Goal: Task Accomplishment & Management: Use online tool/utility

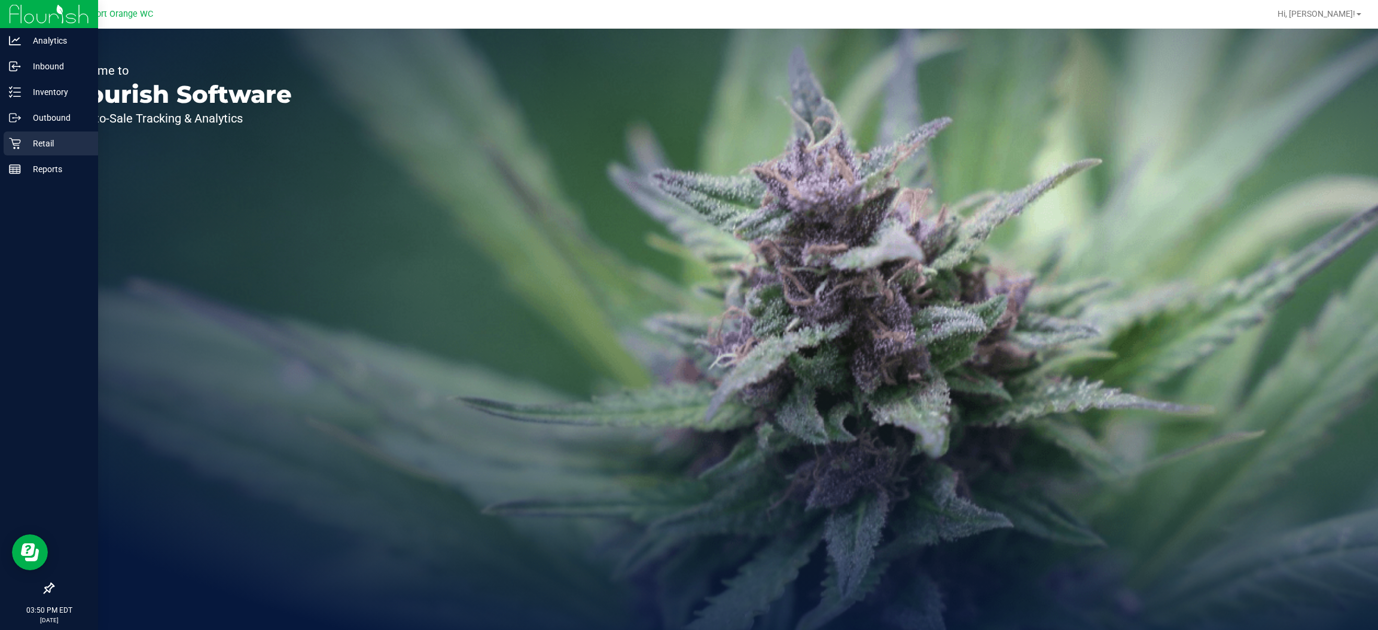
click at [16, 145] on icon at bounding box center [14, 143] width 11 height 11
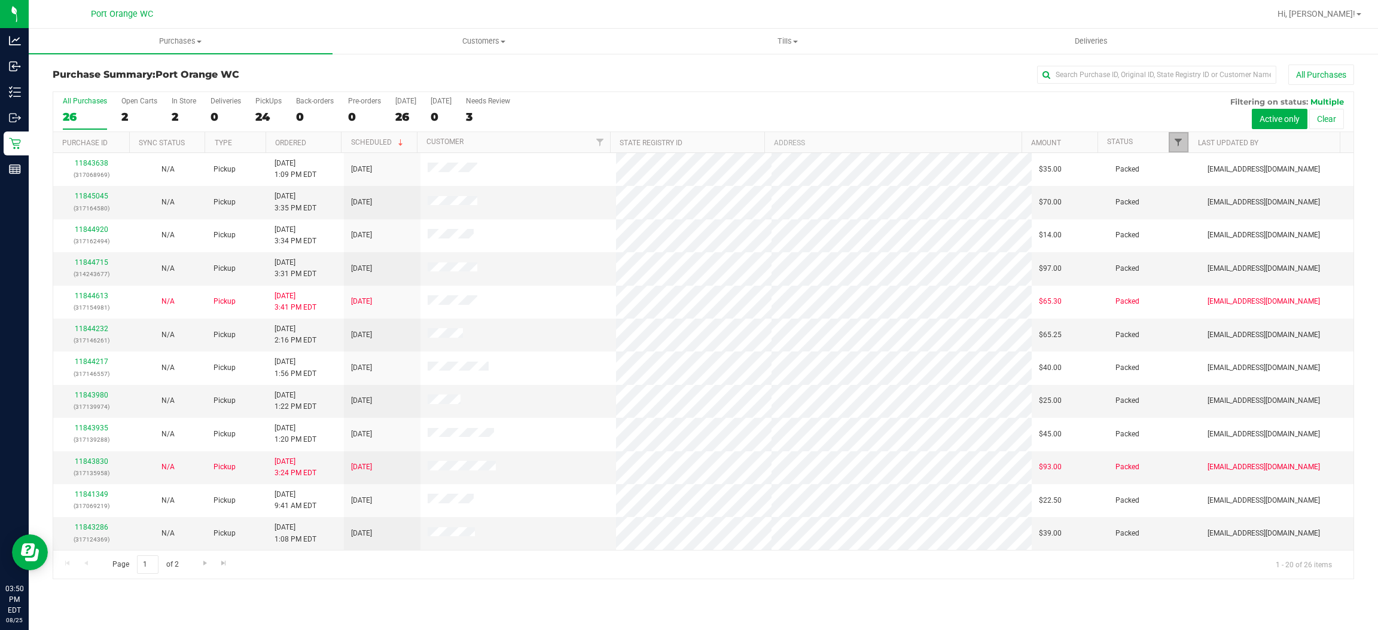
click at [1179, 145] on span "Filter" at bounding box center [1178, 143] width 10 height 10
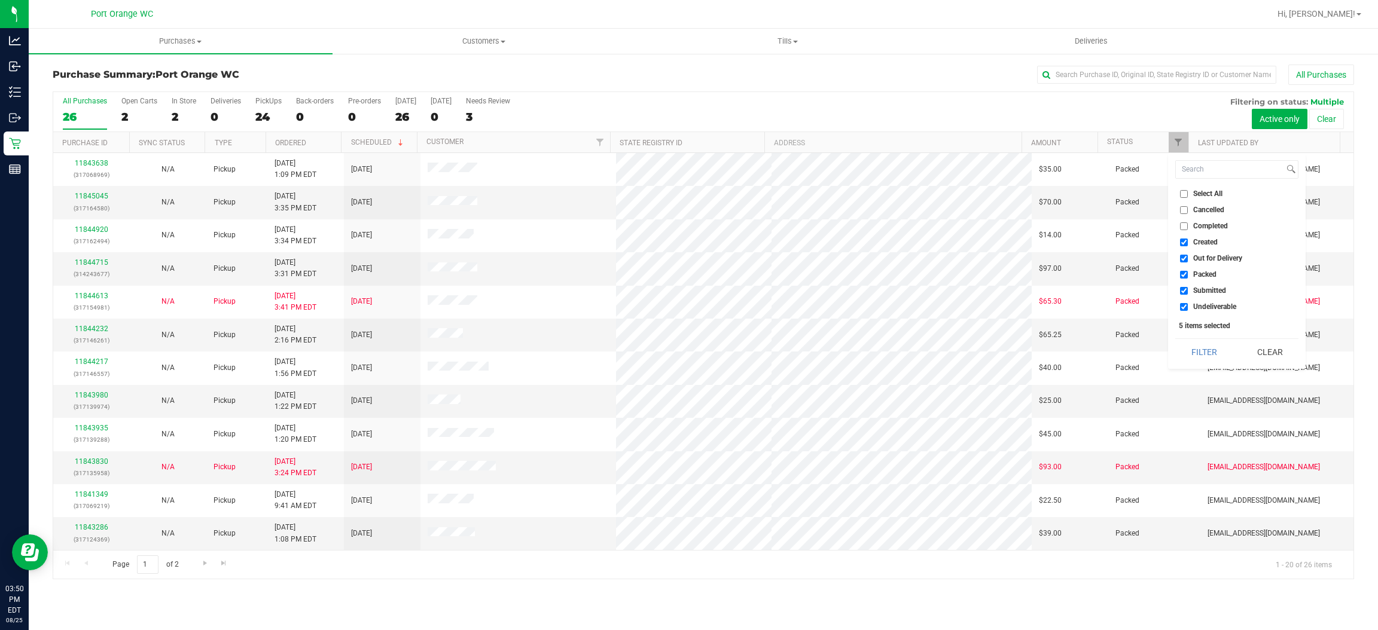
click at [1207, 246] on span "Created" at bounding box center [1205, 242] width 25 height 7
click at [1188, 246] on input "Created" at bounding box center [1184, 243] width 8 height 8
checkbox input "false"
click at [1207, 264] on li "Out for Delivery" at bounding box center [1236, 258] width 123 height 13
drag, startPoint x: 1204, startPoint y: 257, endPoint x: 1198, endPoint y: 276, distance: 20.0
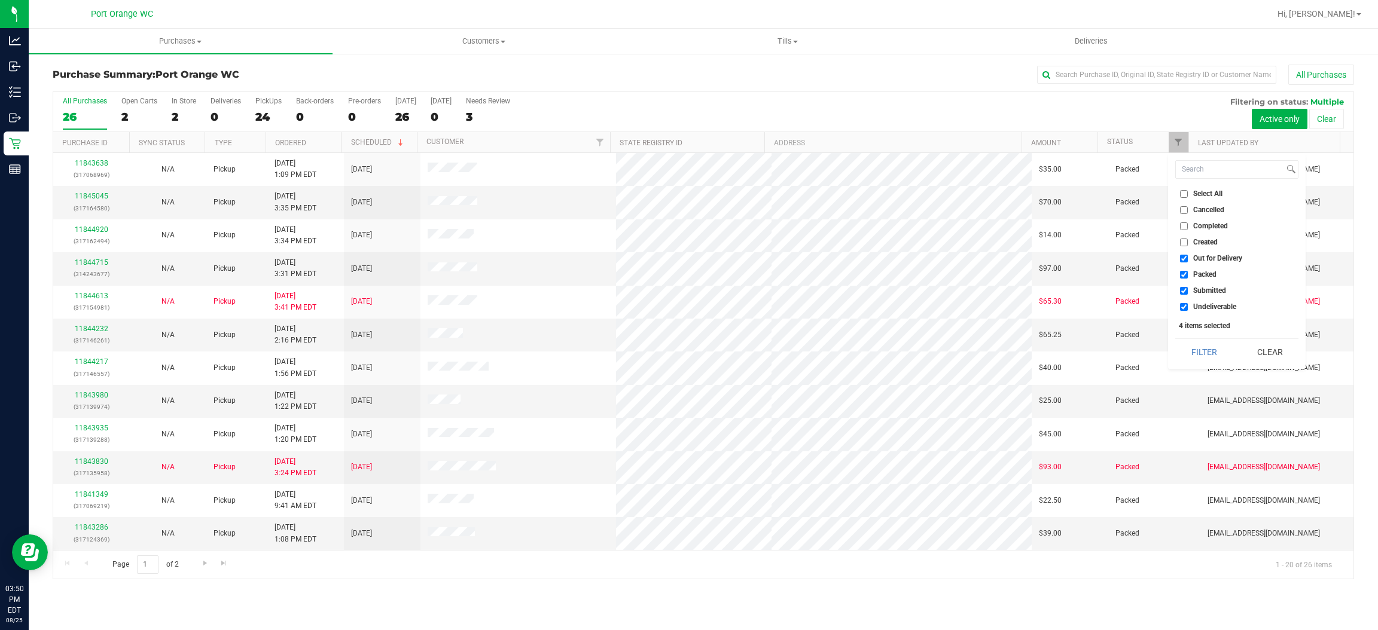
click at [1205, 257] on span "Out for Delivery" at bounding box center [1217, 258] width 49 height 7
click at [1197, 276] on span "Packed" at bounding box center [1204, 274] width 23 height 7
click at [1188, 276] on input "Packed" at bounding box center [1184, 275] width 8 height 8
checkbox input "false"
click at [1201, 262] on span "Out for Delivery" at bounding box center [1217, 258] width 49 height 7
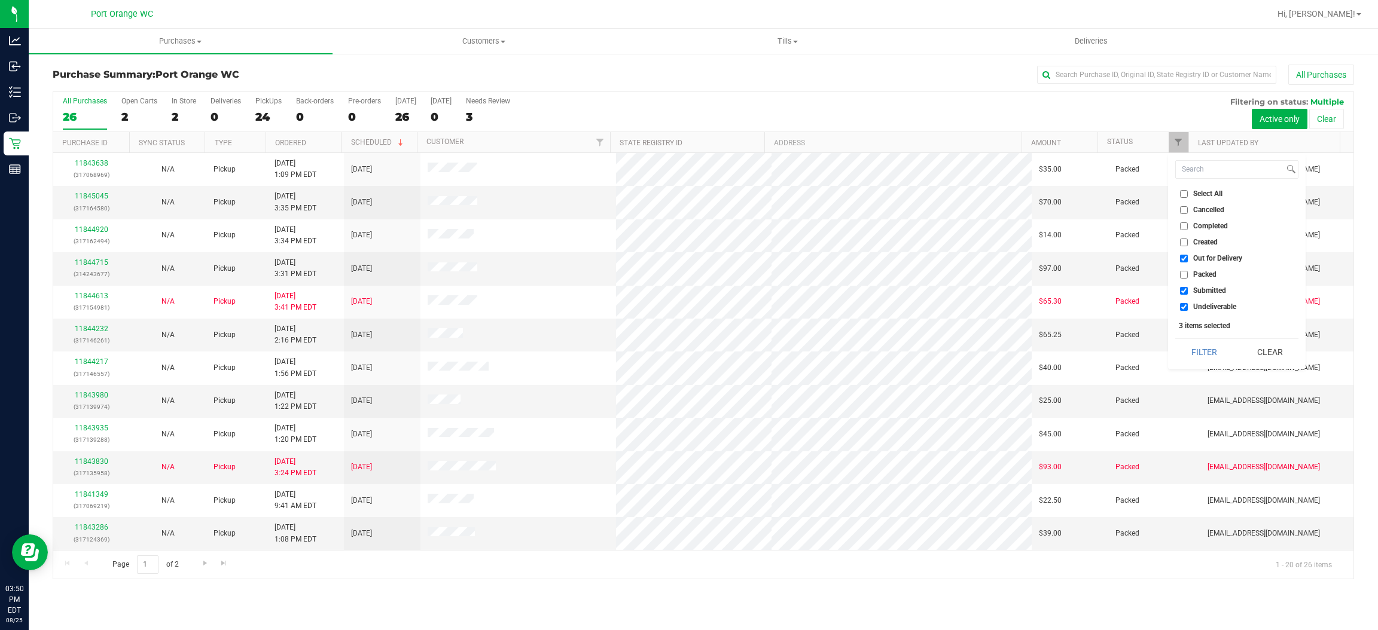
click at [1188, 262] on input "Out for Delivery" at bounding box center [1184, 259] width 8 height 8
checkbox input "false"
click at [1216, 307] on span "Undeliverable" at bounding box center [1214, 306] width 43 height 7
click at [1188, 307] on input "Undeliverable" at bounding box center [1184, 307] width 8 height 8
checkbox input "false"
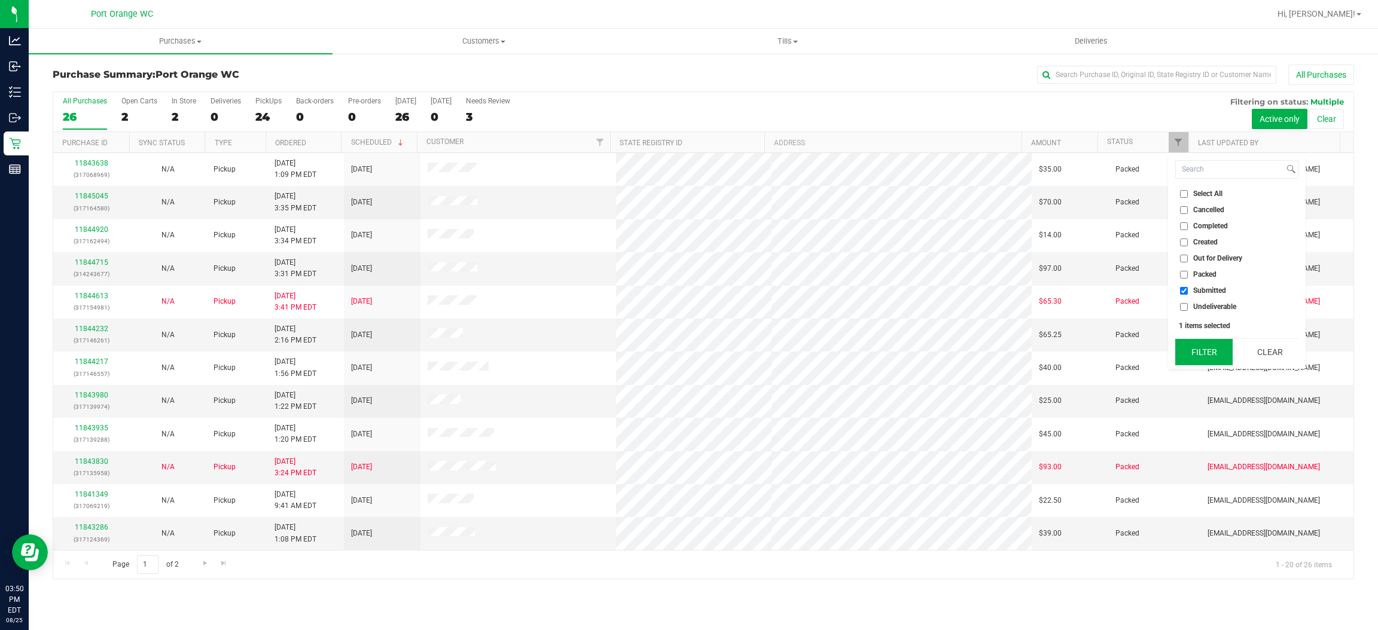
click at [1201, 347] on button "Filter" at bounding box center [1203, 352] width 57 height 26
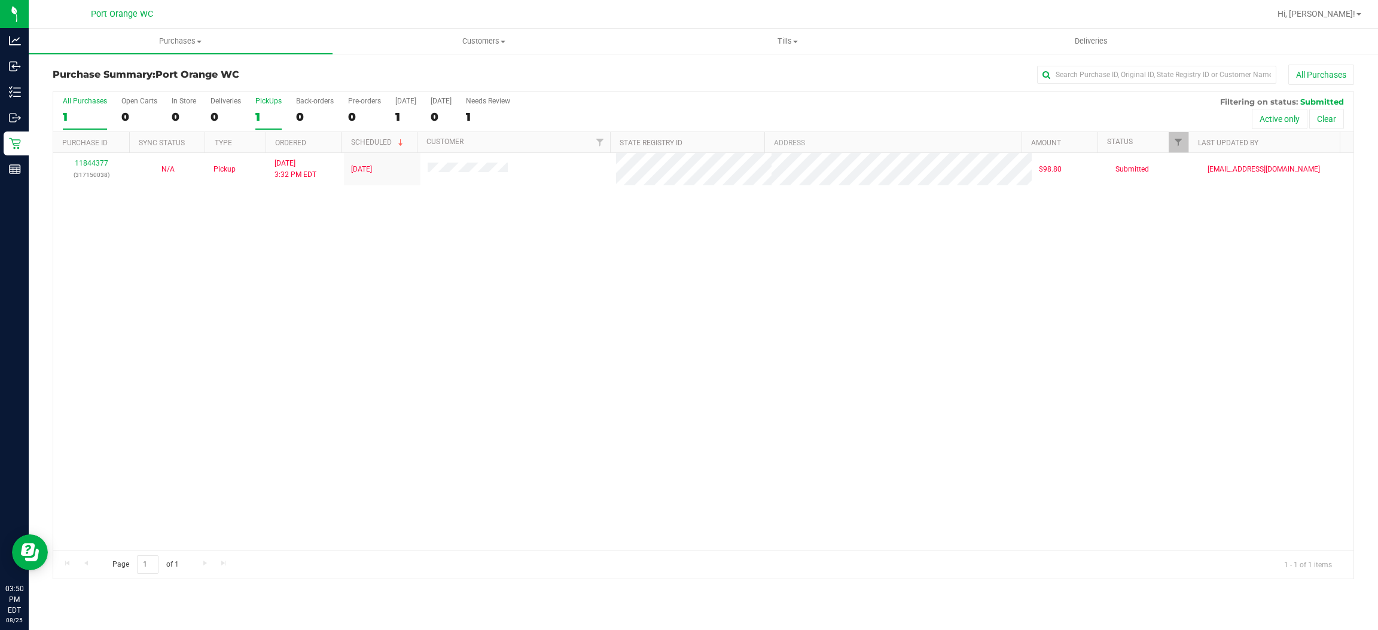
click at [264, 120] on div "1" at bounding box center [268, 117] width 26 height 14
click at [0, 0] on input "PickUps 1" at bounding box center [0, 0] width 0 height 0
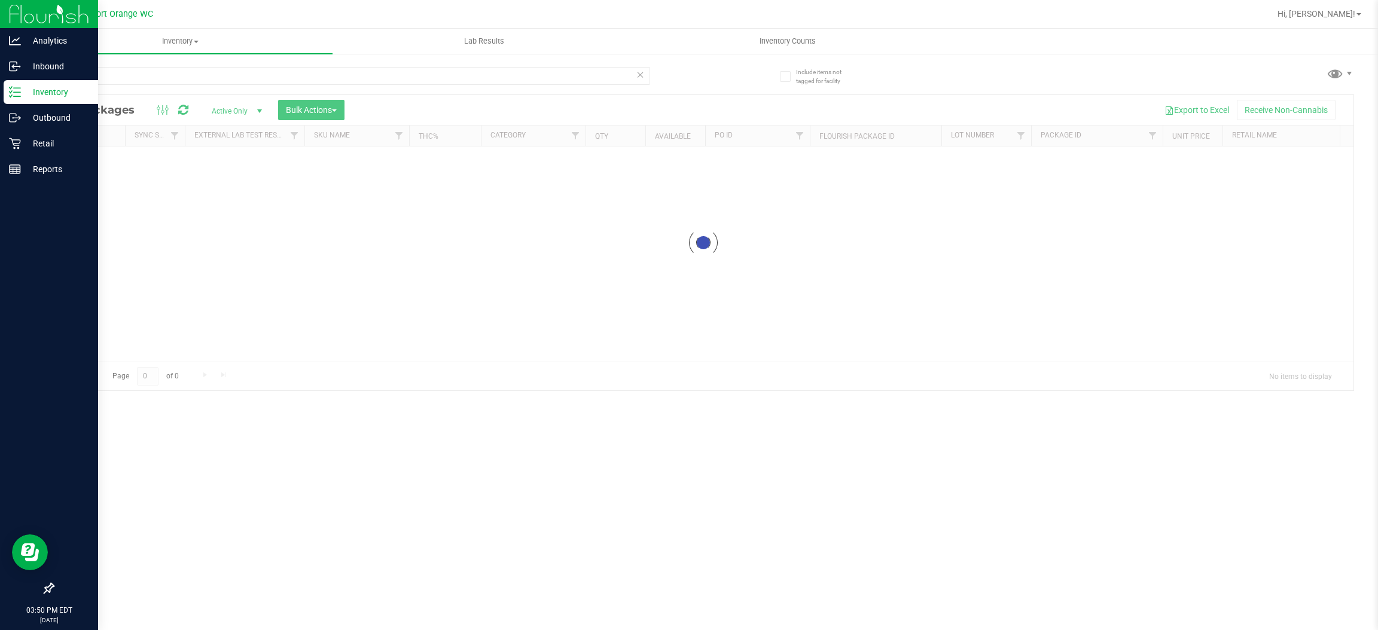
click at [26, 96] on p "Inventory" at bounding box center [57, 92] width 72 height 14
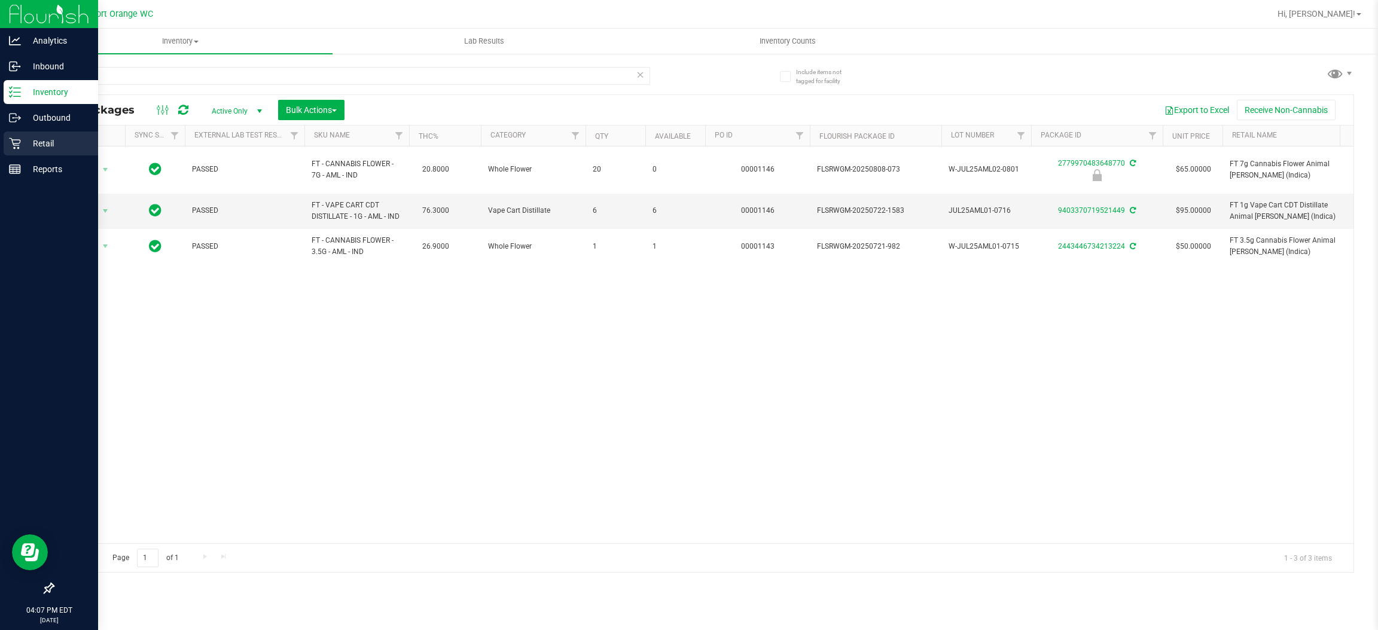
click at [2, 138] on link "Retail" at bounding box center [49, 145] width 98 height 26
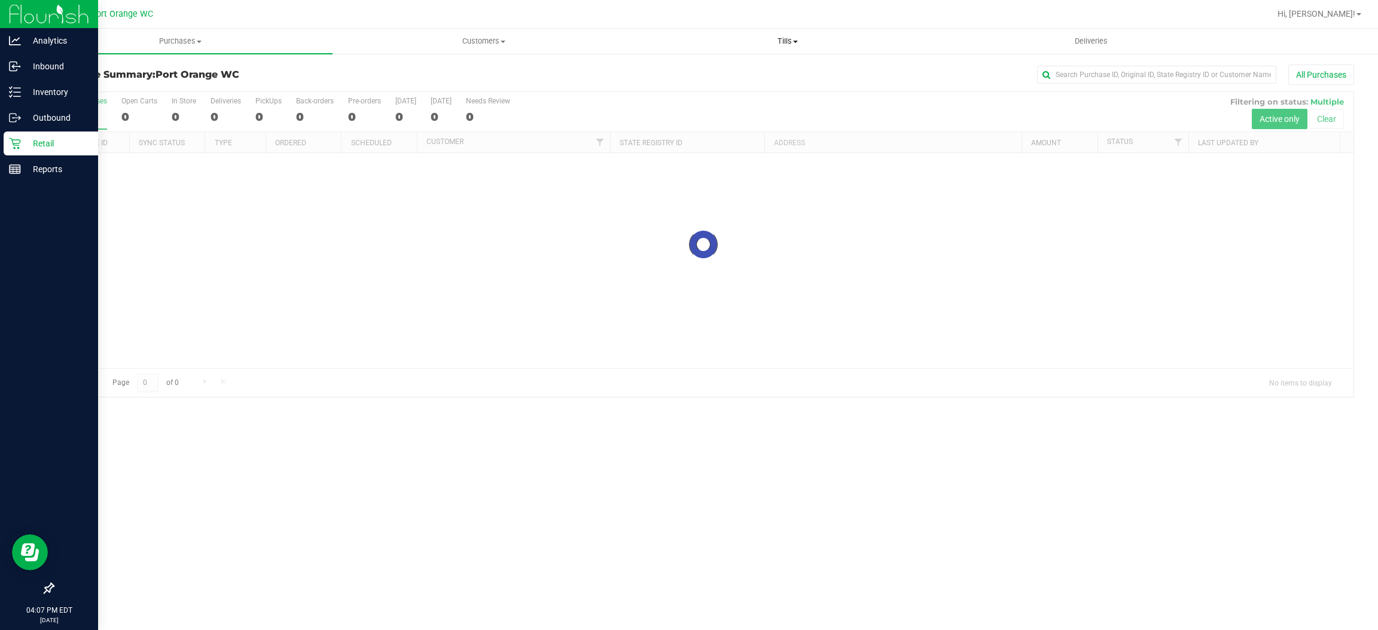
click at [791, 41] on span "Tills" at bounding box center [787, 41] width 303 height 11
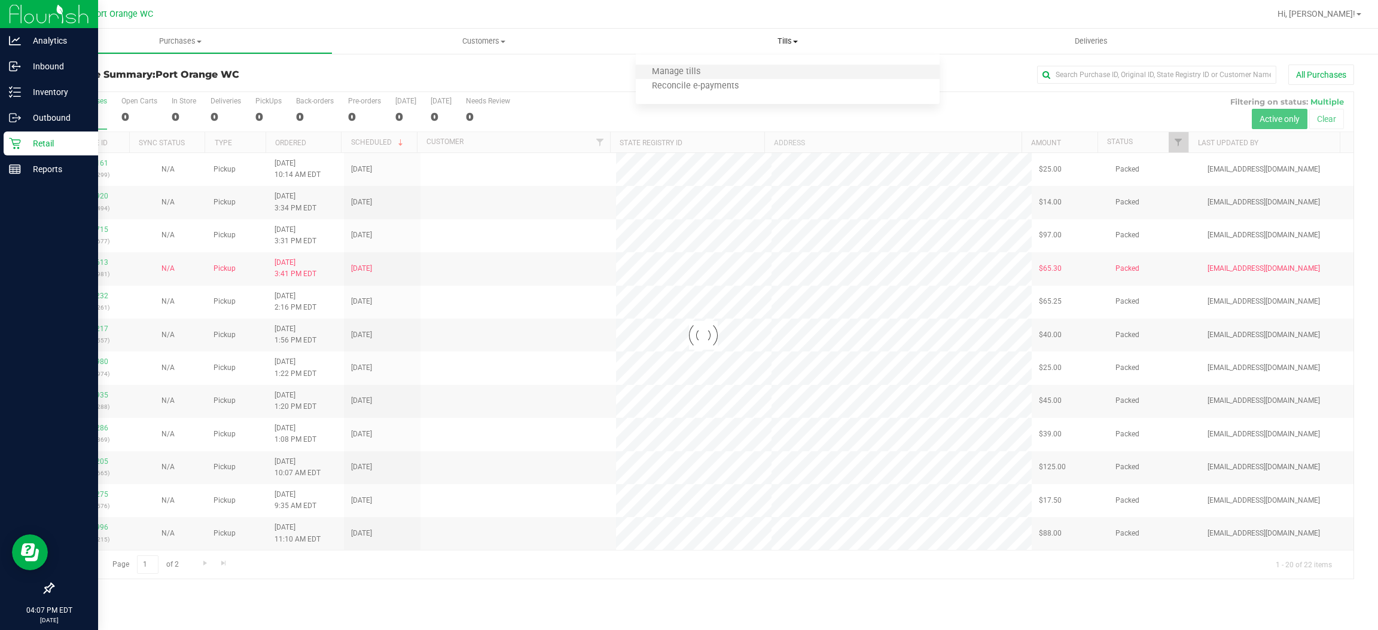
click at [786, 66] on li "Manage tills" at bounding box center [788, 72] width 304 height 14
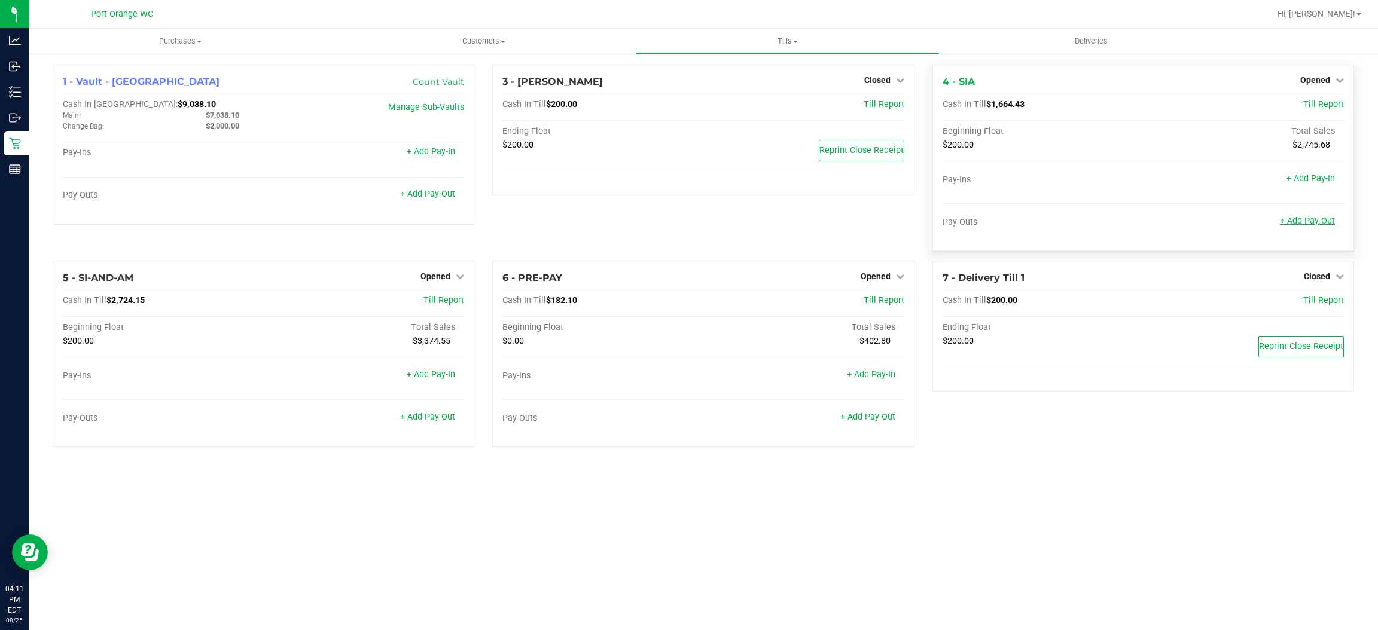
click at [1317, 216] on link "+ Add Pay-Out" at bounding box center [1307, 221] width 55 height 10
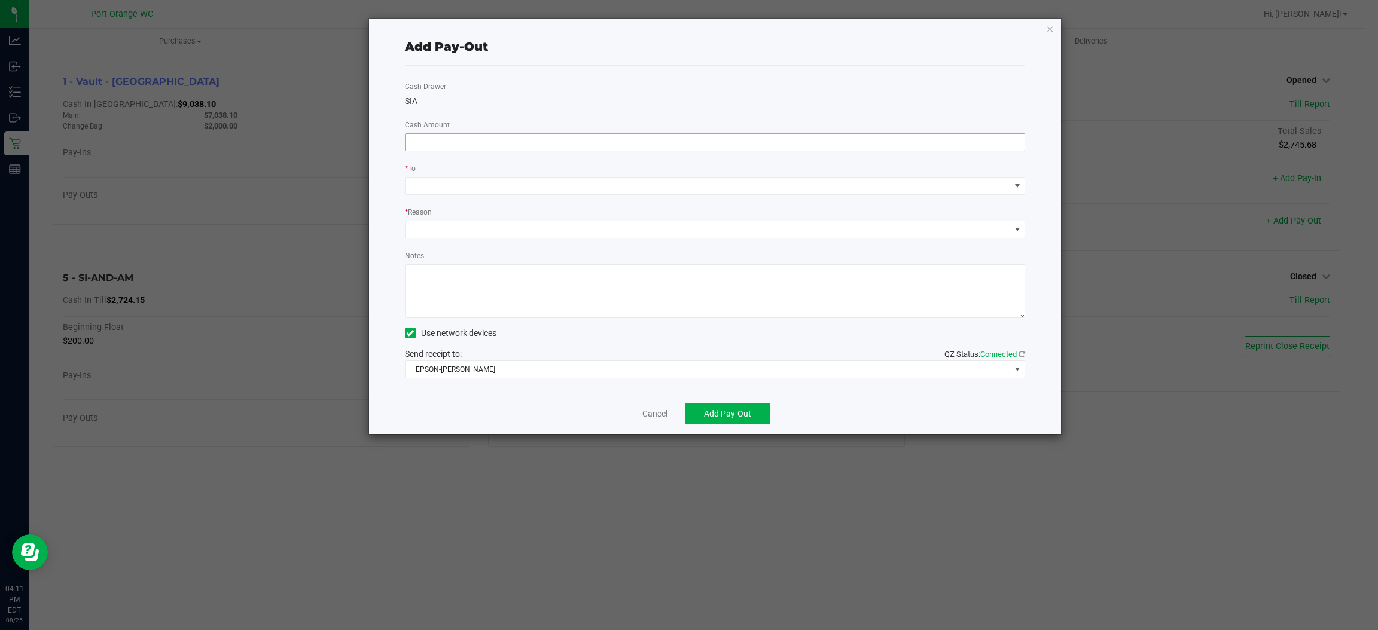
drag, startPoint x: 887, startPoint y: 130, endPoint x: 884, endPoint y: 140, distance: 10.2
click at [887, 132] on div "Cash Drawer SIA Cash Amount * To * Reason Notes Use network devices Send receip…" at bounding box center [715, 229] width 621 height 327
click at [881, 146] on input at bounding box center [715, 142] width 620 height 17
type input "$1,450.00"
click at [772, 187] on span at bounding box center [707, 186] width 605 height 17
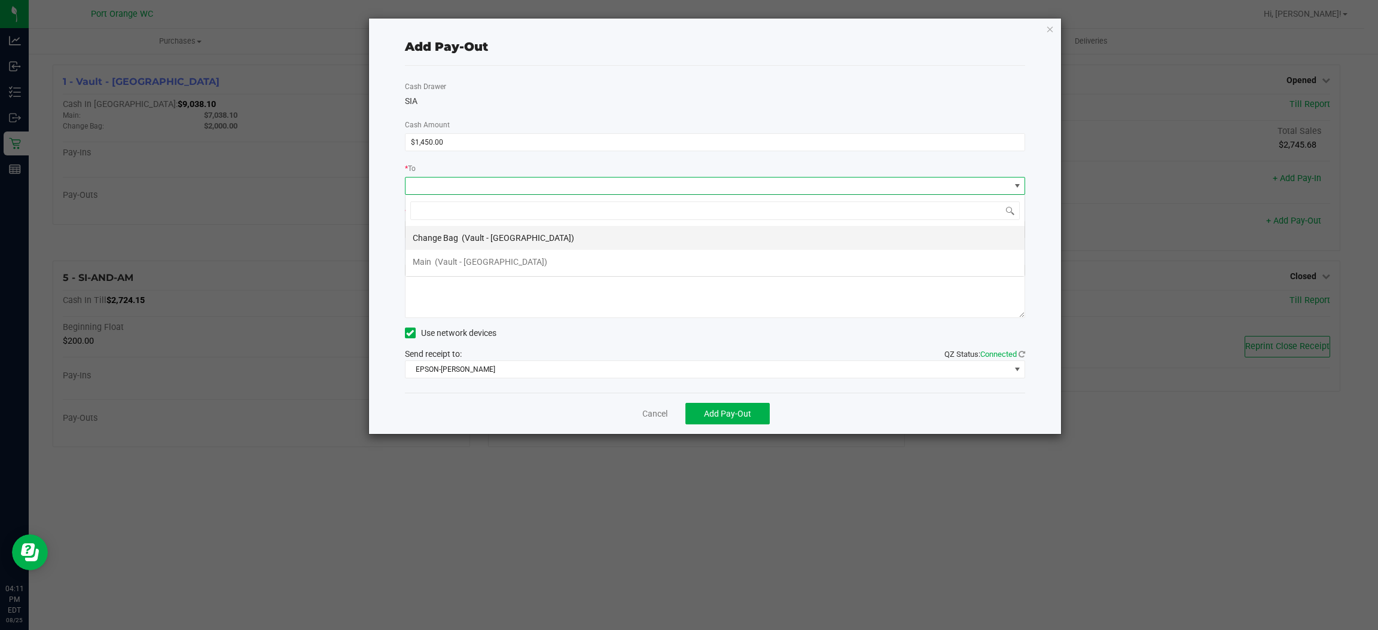
scroll to position [19, 621]
click at [743, 258] on li "Main (Vault - Port Orange)" at bounding box center [714, 262] width 619 height 24
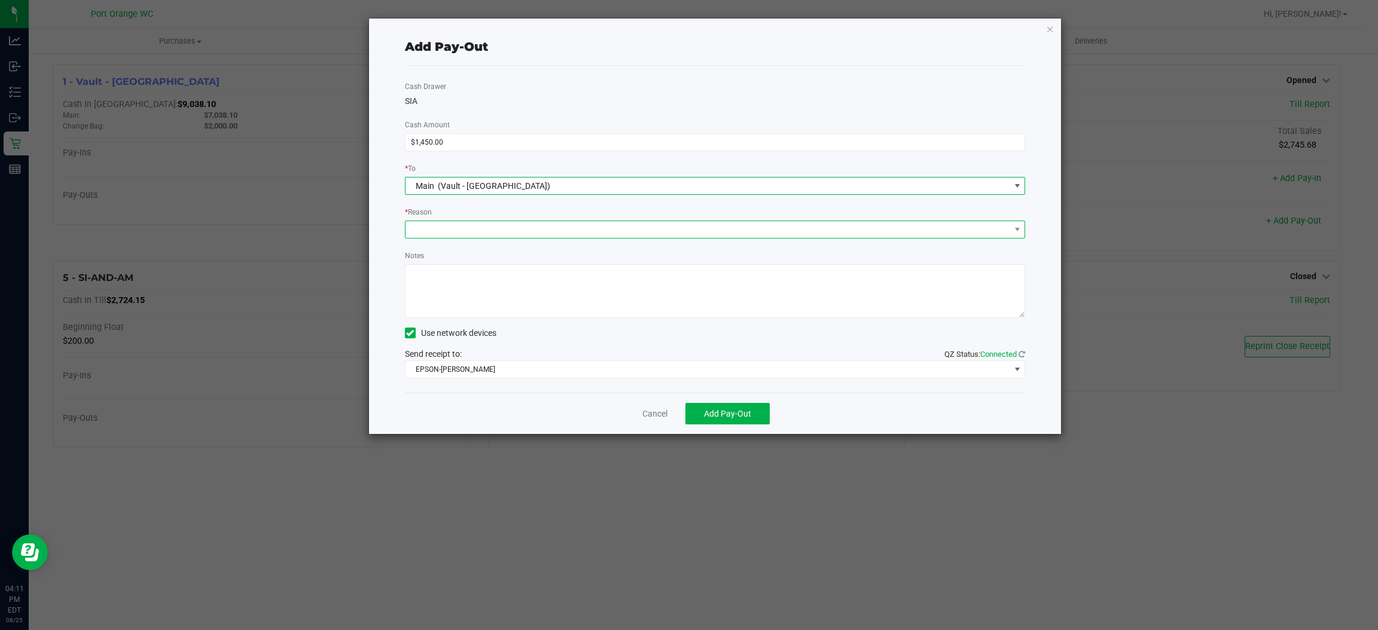
click at [666, 231] on span at bounding box center [707, 229] width 605 height 17
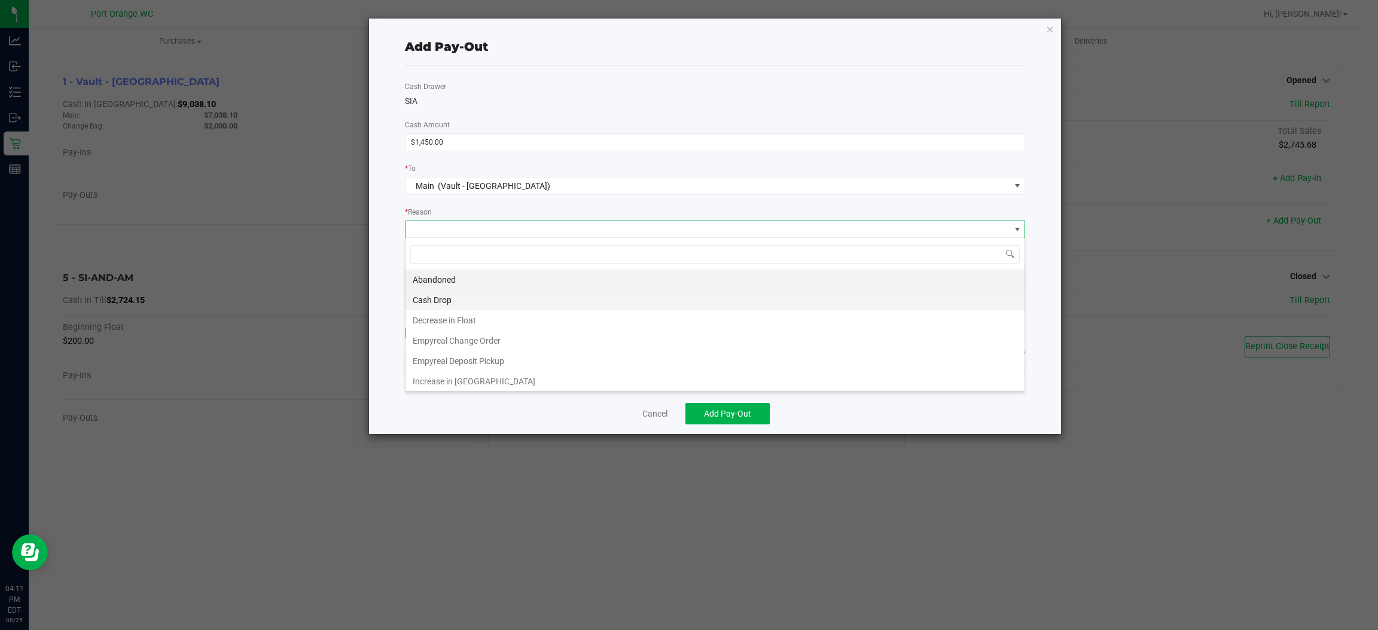
click at [633, 298] on li "Cash Drop" at bounding box center [714, 300] width 619 height 20
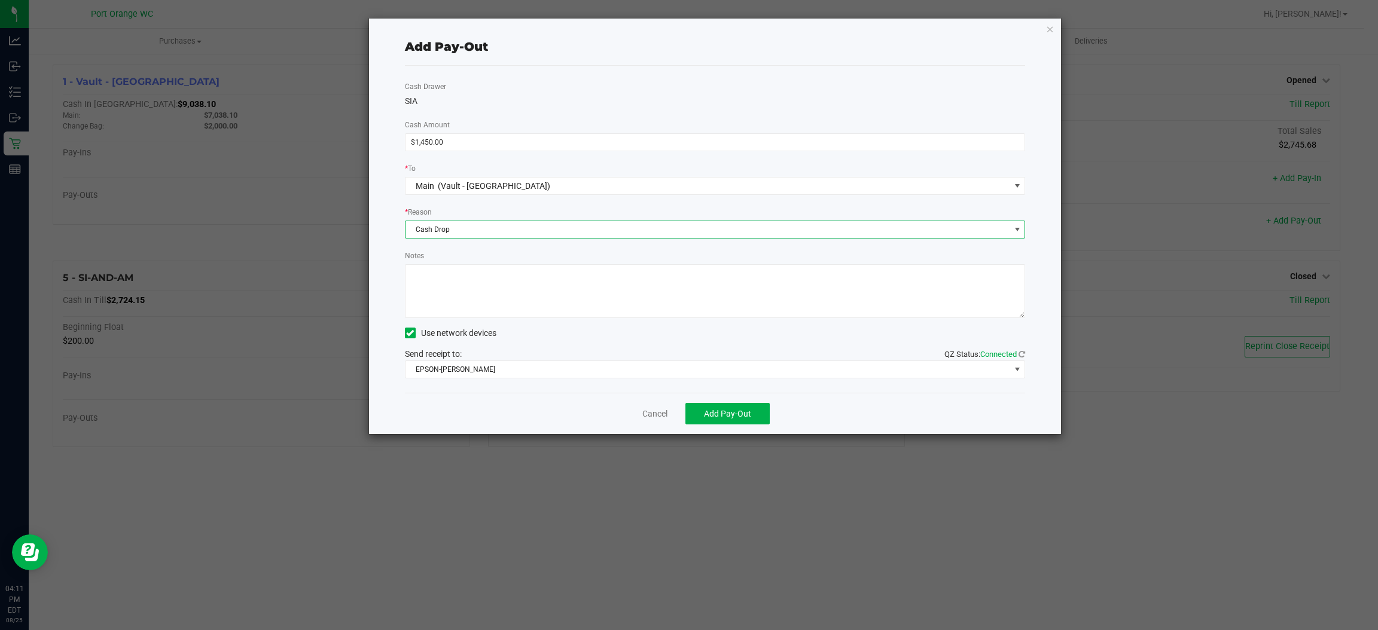
click at [632, 298] on textarea "Notes" at bounding box center [715, 291] width 621 height 54
type textarea "ps"
click at [586, 371] on span "EPSON-BOBBIE-GENTRY" at bounding box center [707, 369] width 605 height 17
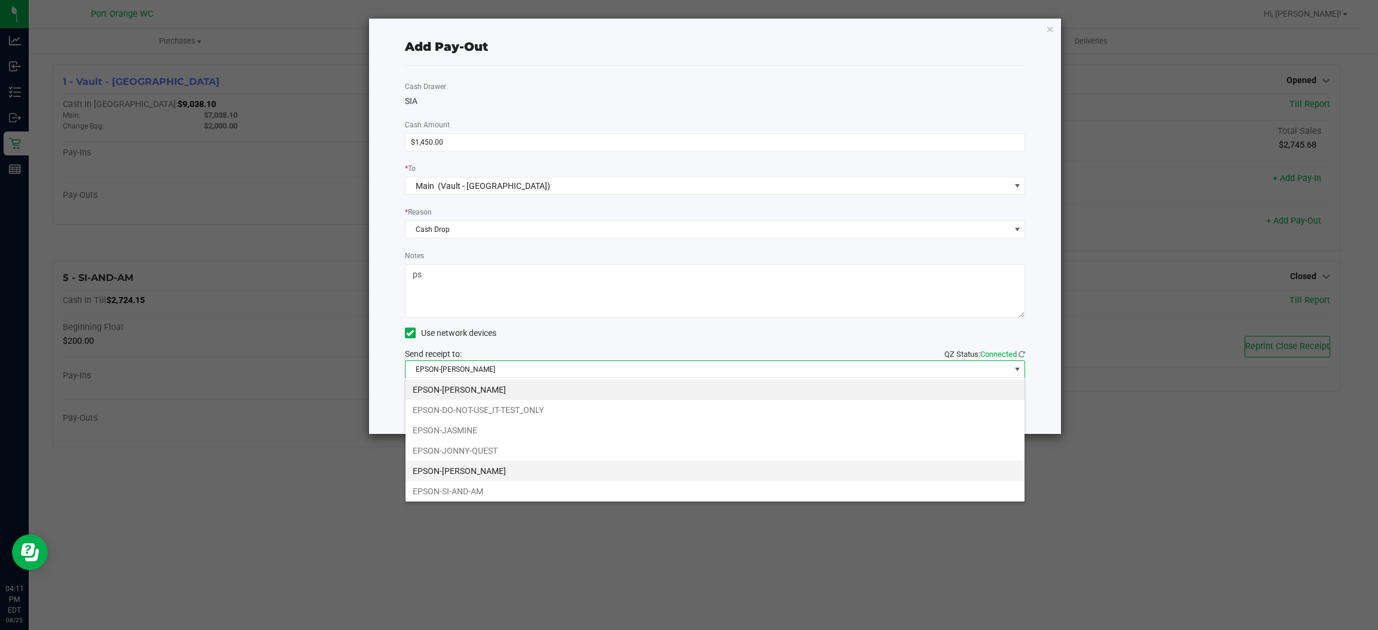
scroll to position [24, 0]
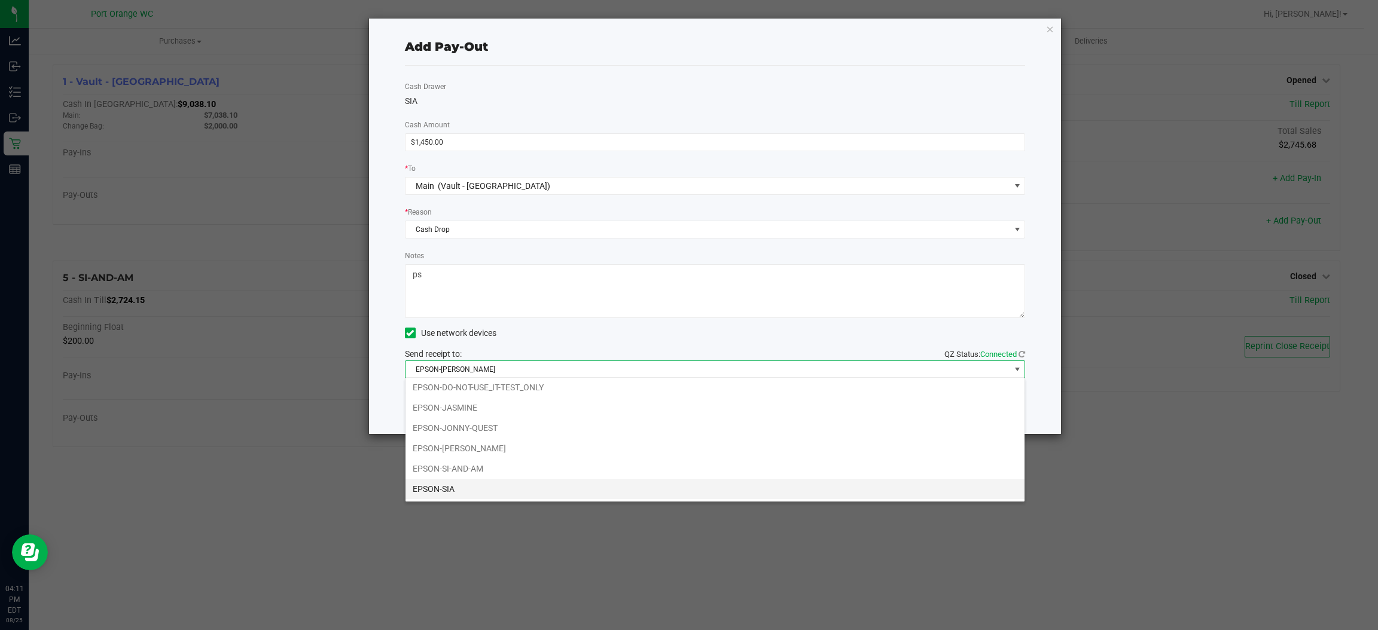
click at [533, 497] on li "EPSON-SIA" at bounding box center [714, 489] width 619 height 20
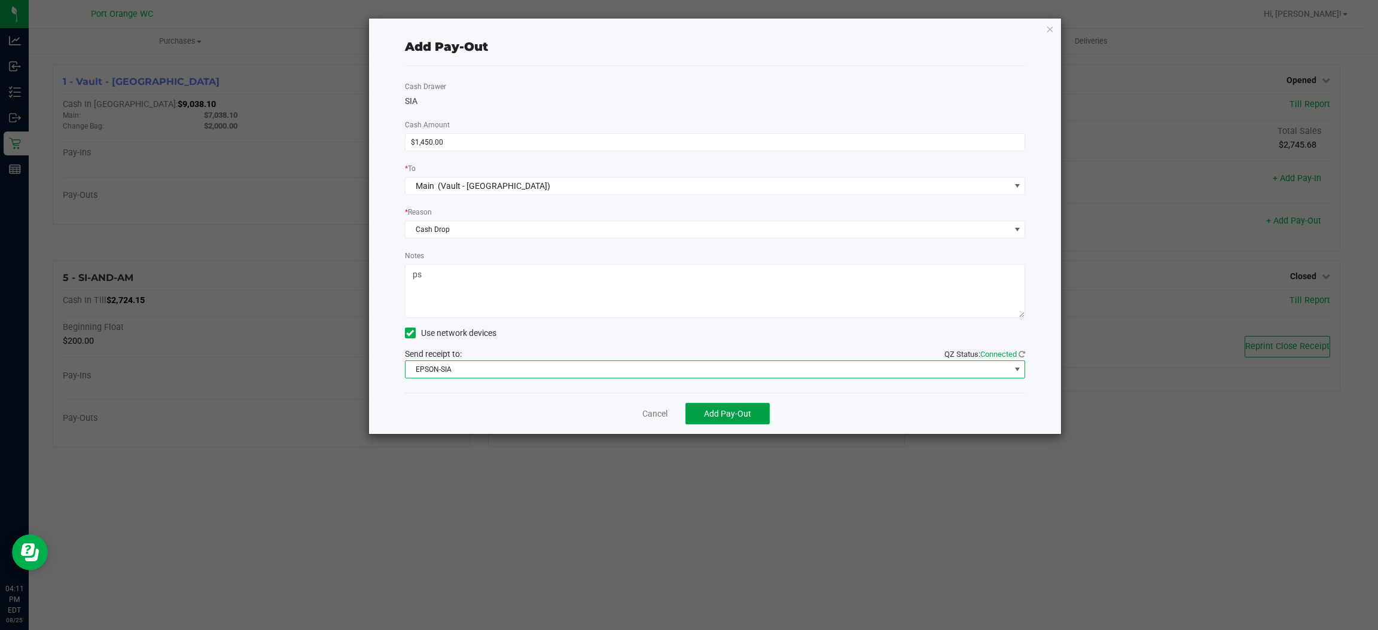
click at [726, 409] on span "Add Pay-Out" at bounding box center [727, 414] width 47 height 10
click at [637, 413] on link "Dismiss" at bounding box center [650, 414] width 29 height 13
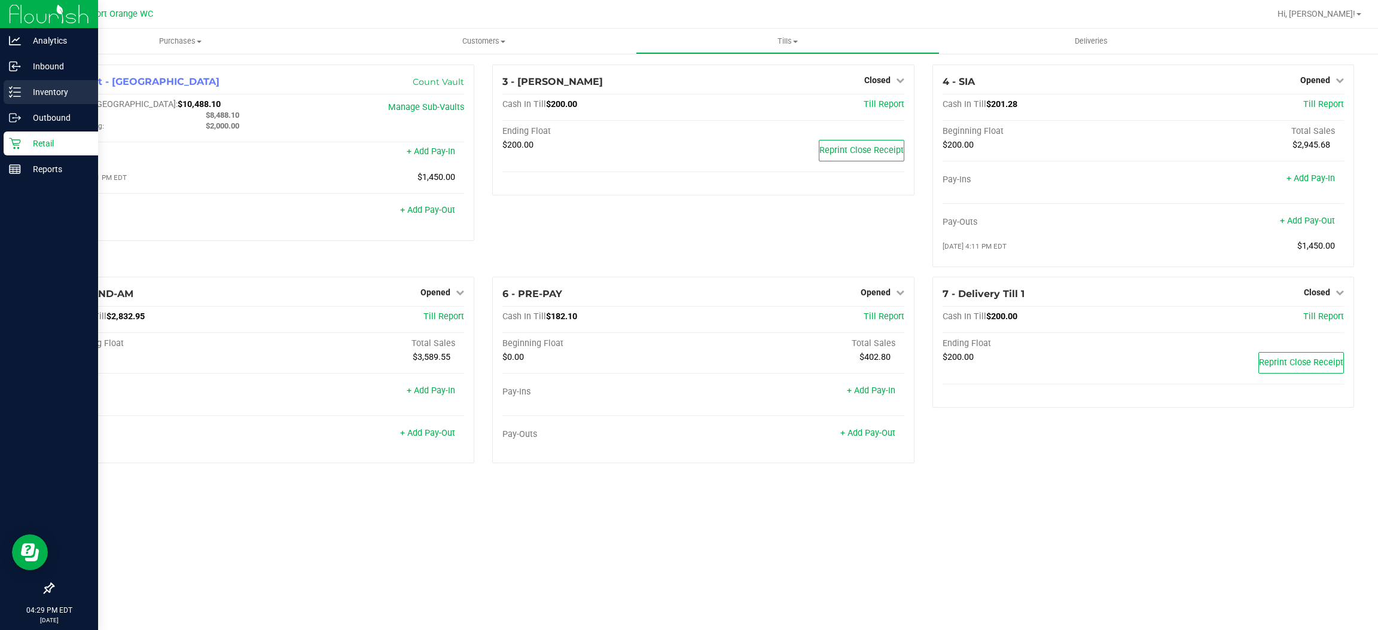
click at [24, 95] on p "Inventory" at bounding box center [57, 92] width 72 height 14
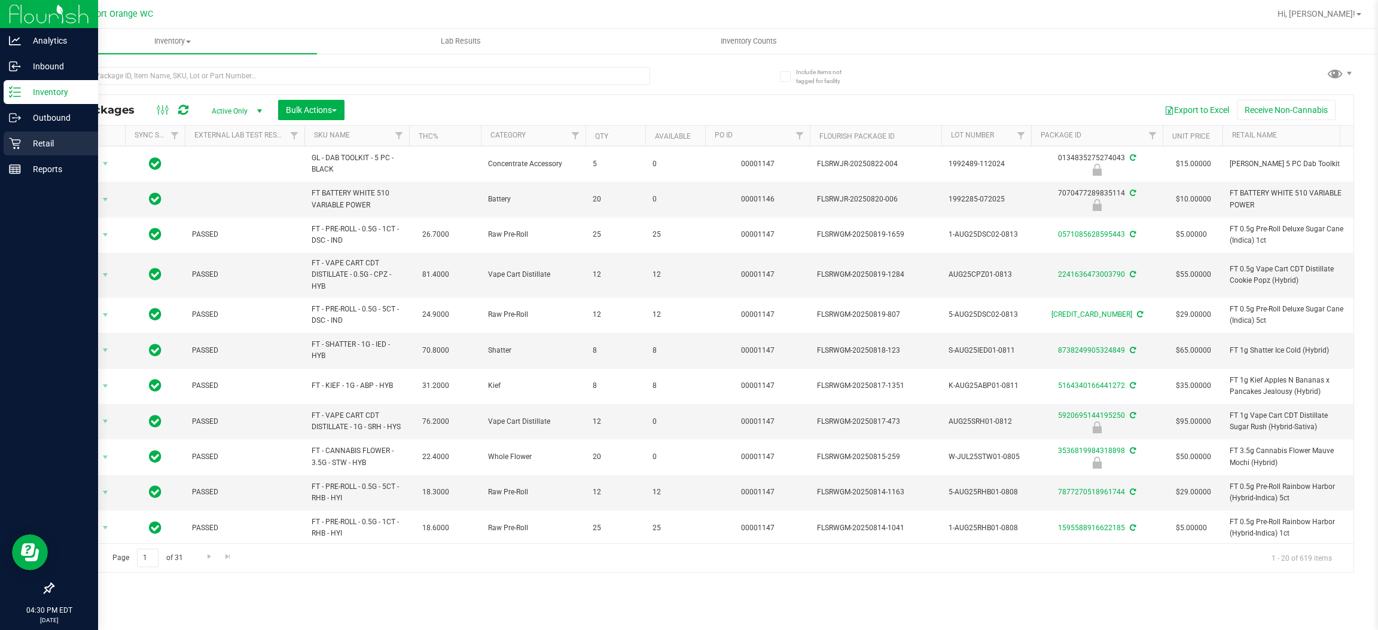
click at [76, 144] on p "Retail" at bounding box center [57, 143] width 72 height 14
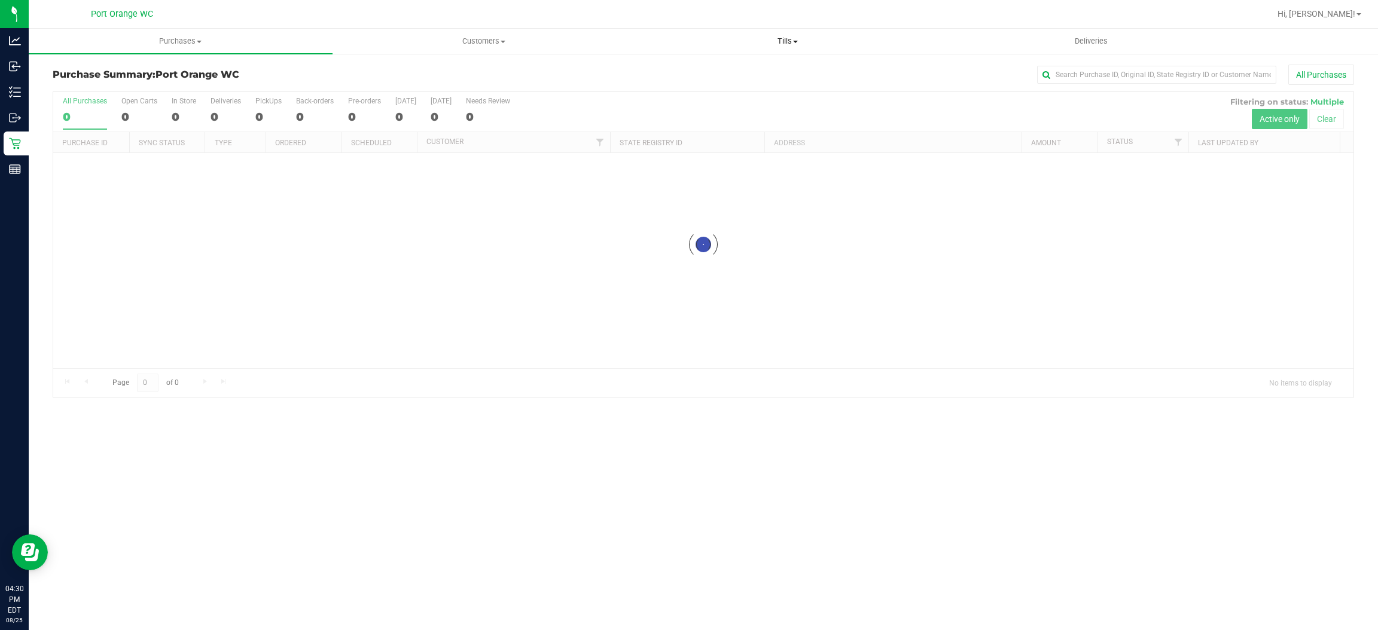
click at [787, 36] on span "Tills" at bounding box center [787, 41] width 303 height 11
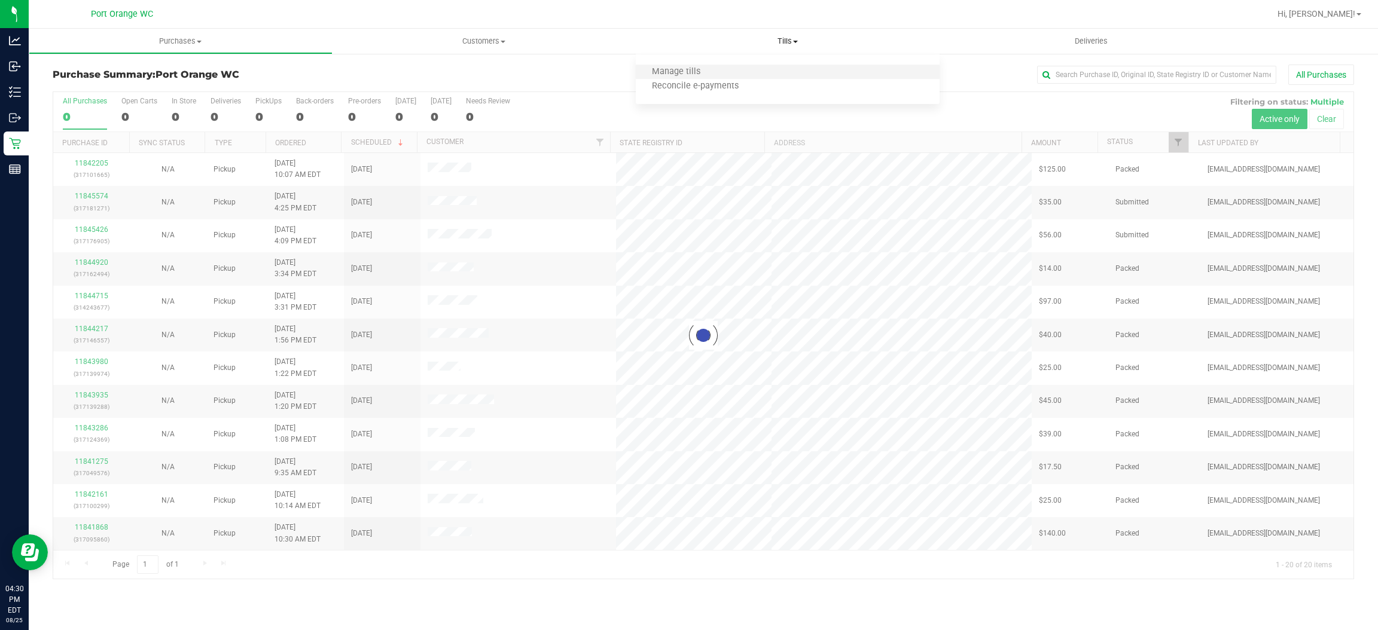
click at [765, 68] on li "Manage tills" at bounding box center [788, 72] width 304 height 14
click at [709, 70] on span "Manage tills" at bounding box center [676, 72] width 81 height 10
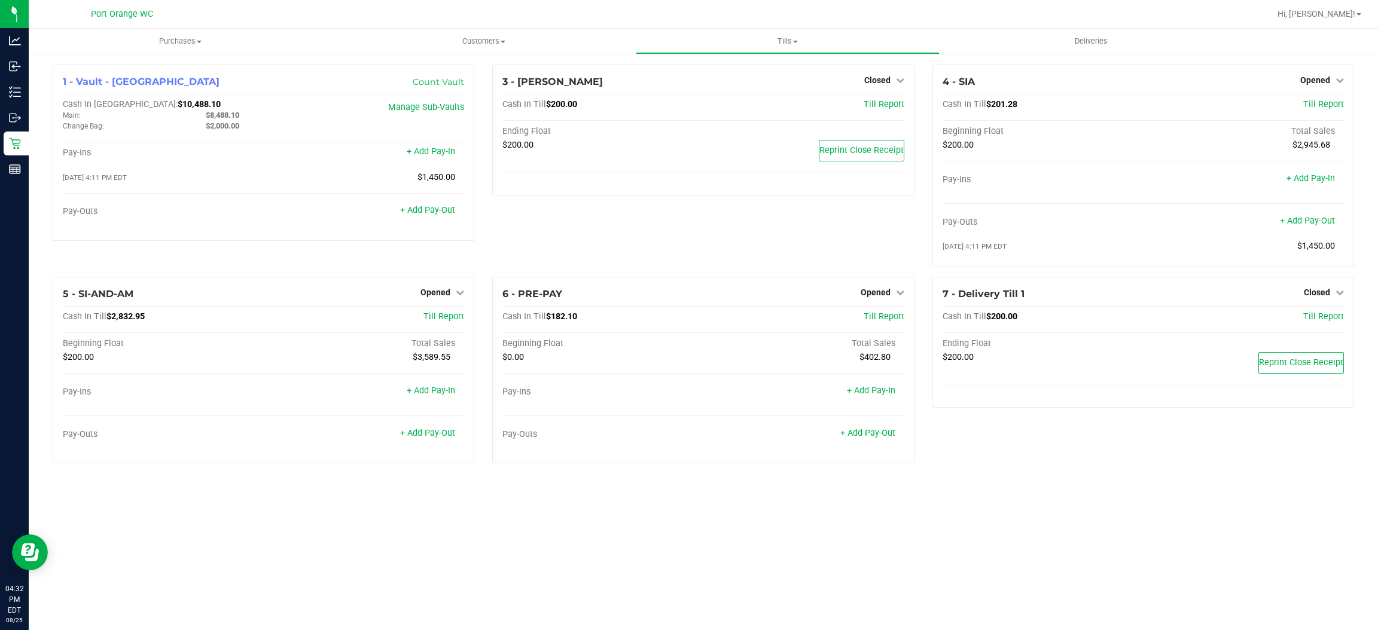
drag, startPoint x: 131, startPoint y: 542, endPoint x: 264, endPoint y: 477, distance: 148.4
click at [132, 542] on div "Purchases Summary of purchases Fulfillment All purchases Customers All customer…" at bounding box center [703, 330] width 1349 height 602
click at [450, 433] on link "+ Add Pay-Out" at bounding box center [427, 433] width 55 height 10
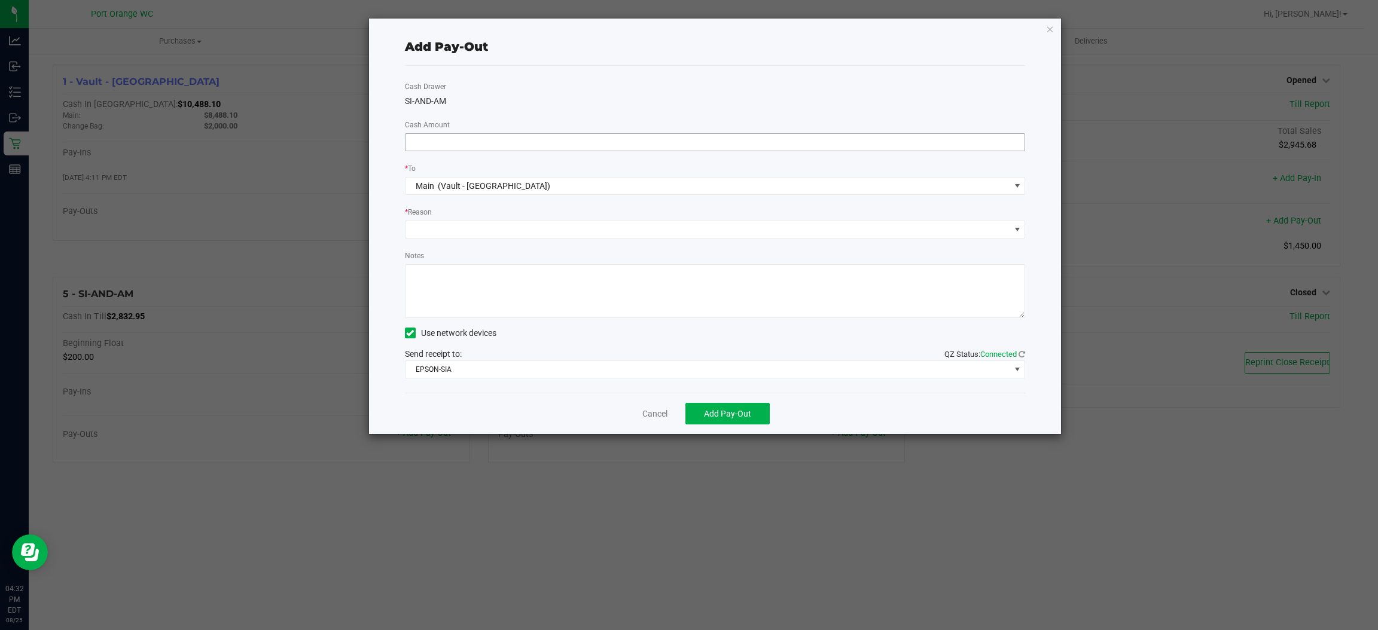
click at [848, 141] on input at bounding box center [715, 142] width 620 height 17
type input "$2,600.00"
drag, startPoint x: 632, startPoint y: 227, endPoint x: 627, endPoint y: 235, distance: 9.5
click at [631, 228] on span at bounding box center [707, 229] width 605 height 17
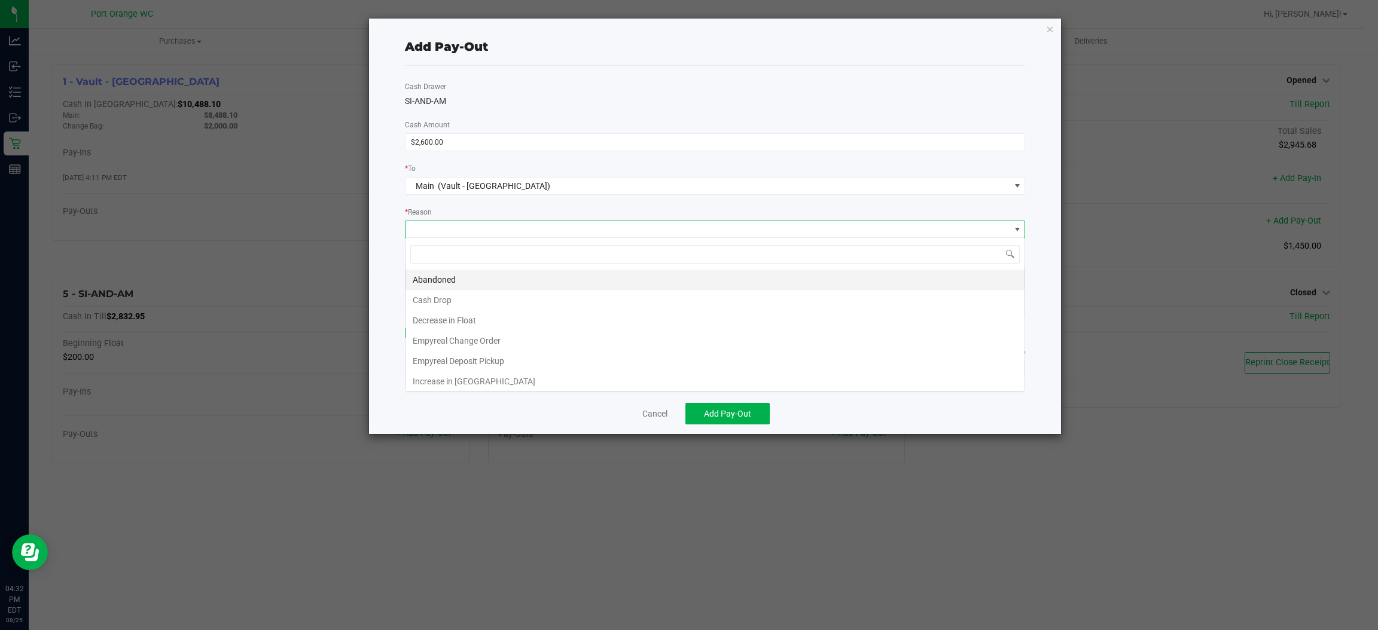
scroll to position [19, 621]
click at [584, 300] on li "Cash Drop" at bounding box center [714, 300] width 619 height 20
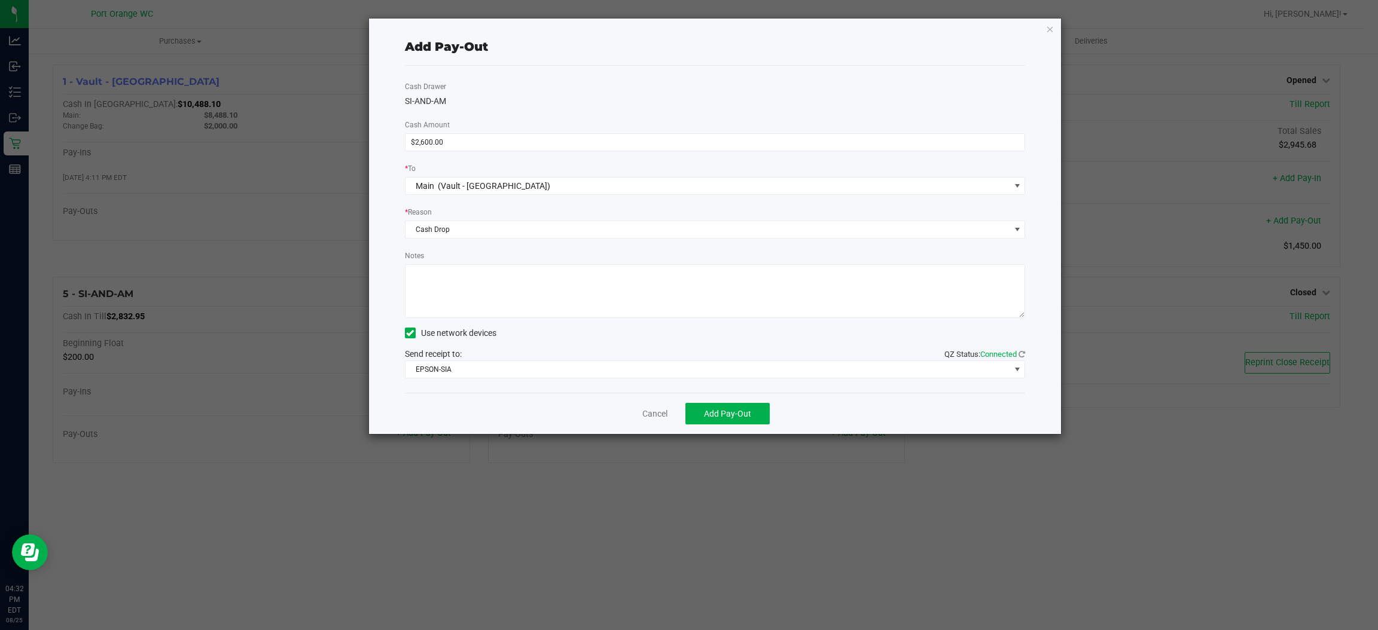
click at [584, 300] on textarea "Notes" at bounding box center [715, 291] width 621 height 54
type textarea "ps"
click at [727, 407] on button "Add Pay-Out" at bounding box center [727, 414] width 84 height 22
click at [648, 408] on link "Dismiss" at bounding box center [650, 414] width 29 height 13
